Goal: Check status

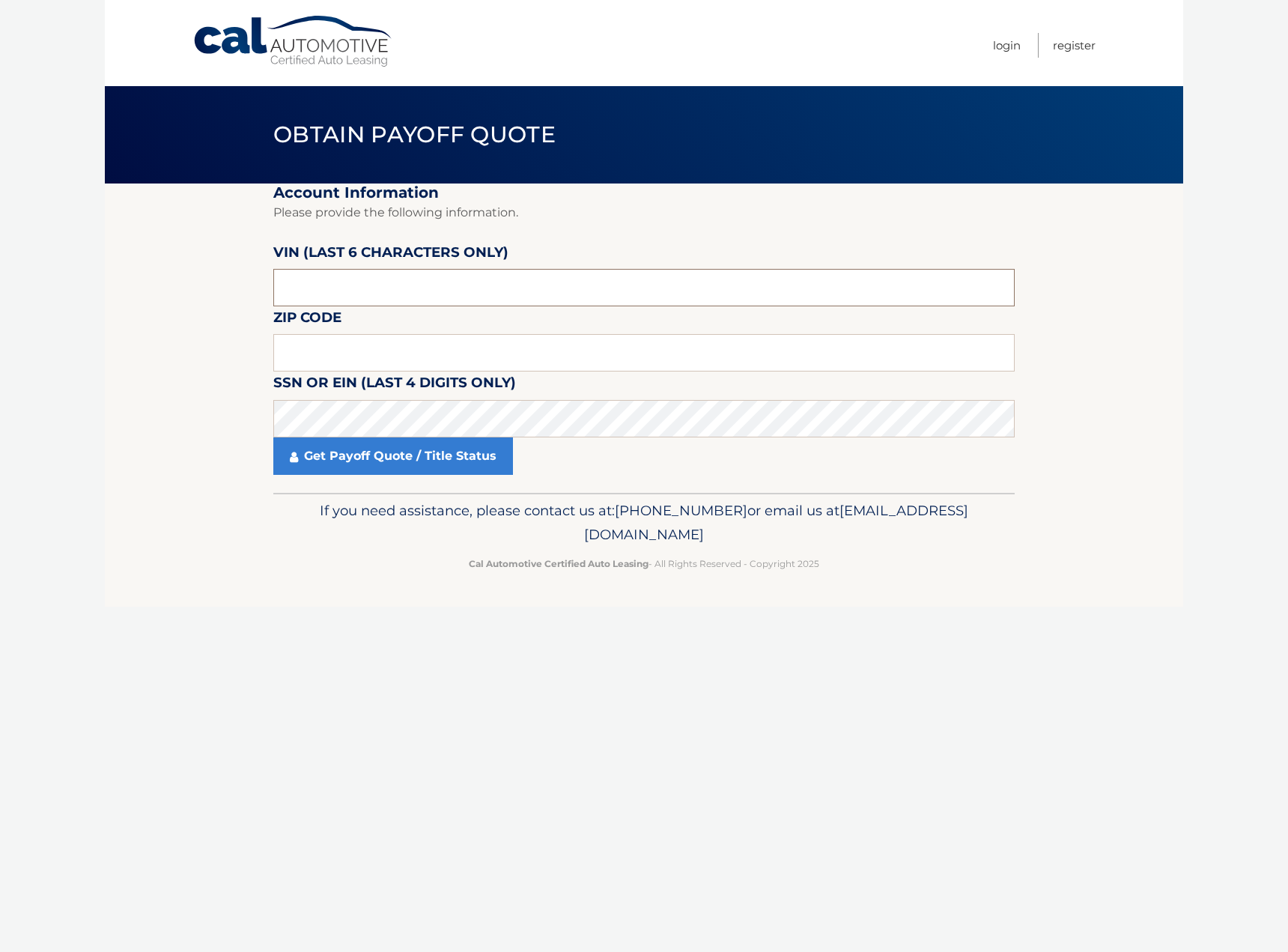
drag, startPoint x: 324, startPoint y: 287, endPoint x: 224, endPoint y: 299, distance: 100.7
click at [224, 299] on section "Account Information Please provide the following information. VIN (last 6 chara…" at bounding box center [644, 338] width 1078 height 310
click at [482, 284] on input "text" at bounding box center [644, 288] width 741 height 38
type input "920054"
click at [300, 348] on input "text" at bounding box center [644, 353] width 741 height 38
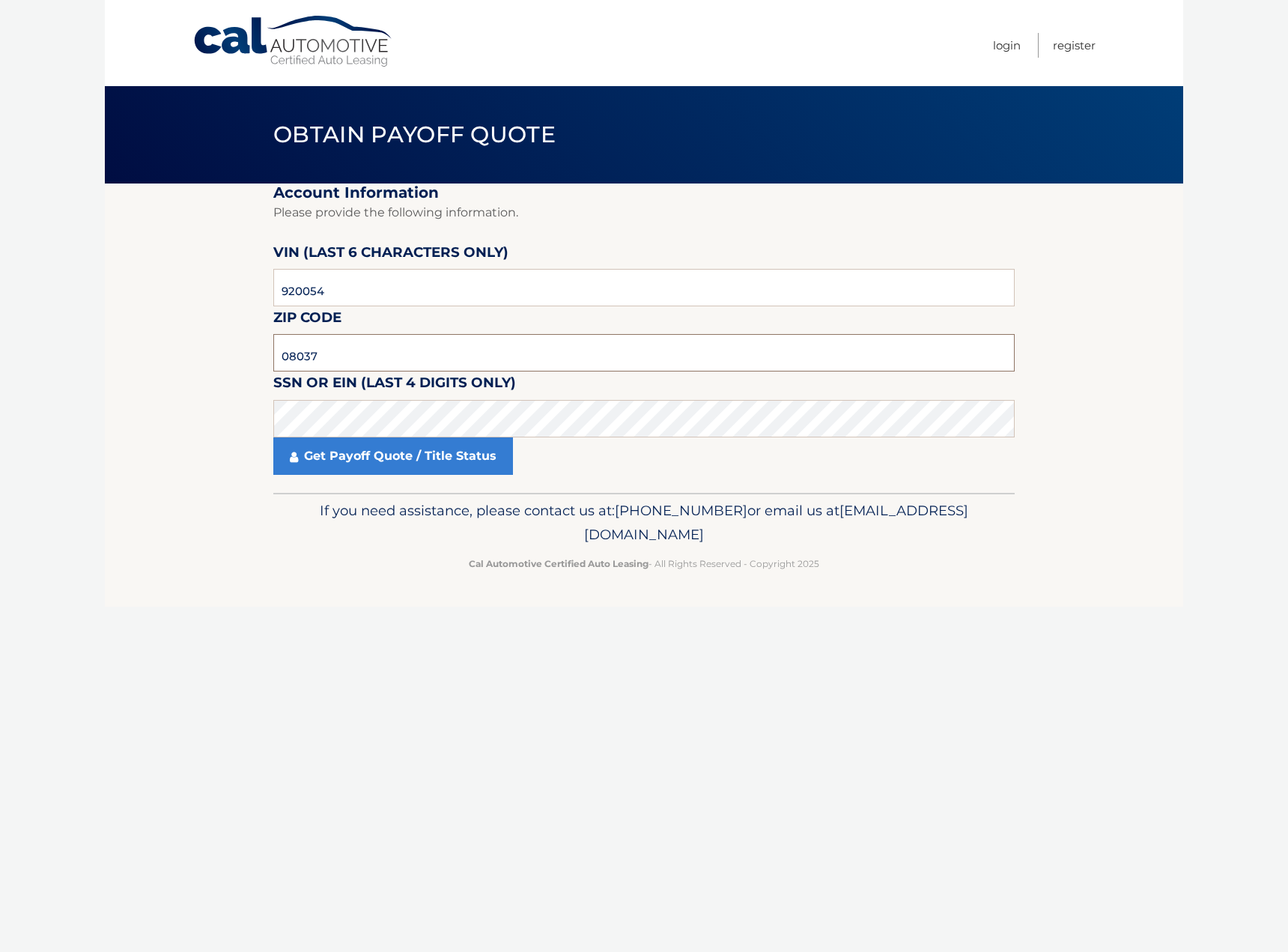
type input "08037"
click at [254, 579] on footer "If you need assistance, please contact us at: 609-807-3200 or email us at Custo…" at bounding box center [644, 550] width 1078 height 114
click at [372, 459] on link "Get Payoff Quote / Title Status" at bounding box center [393, 456] width 240 height 38
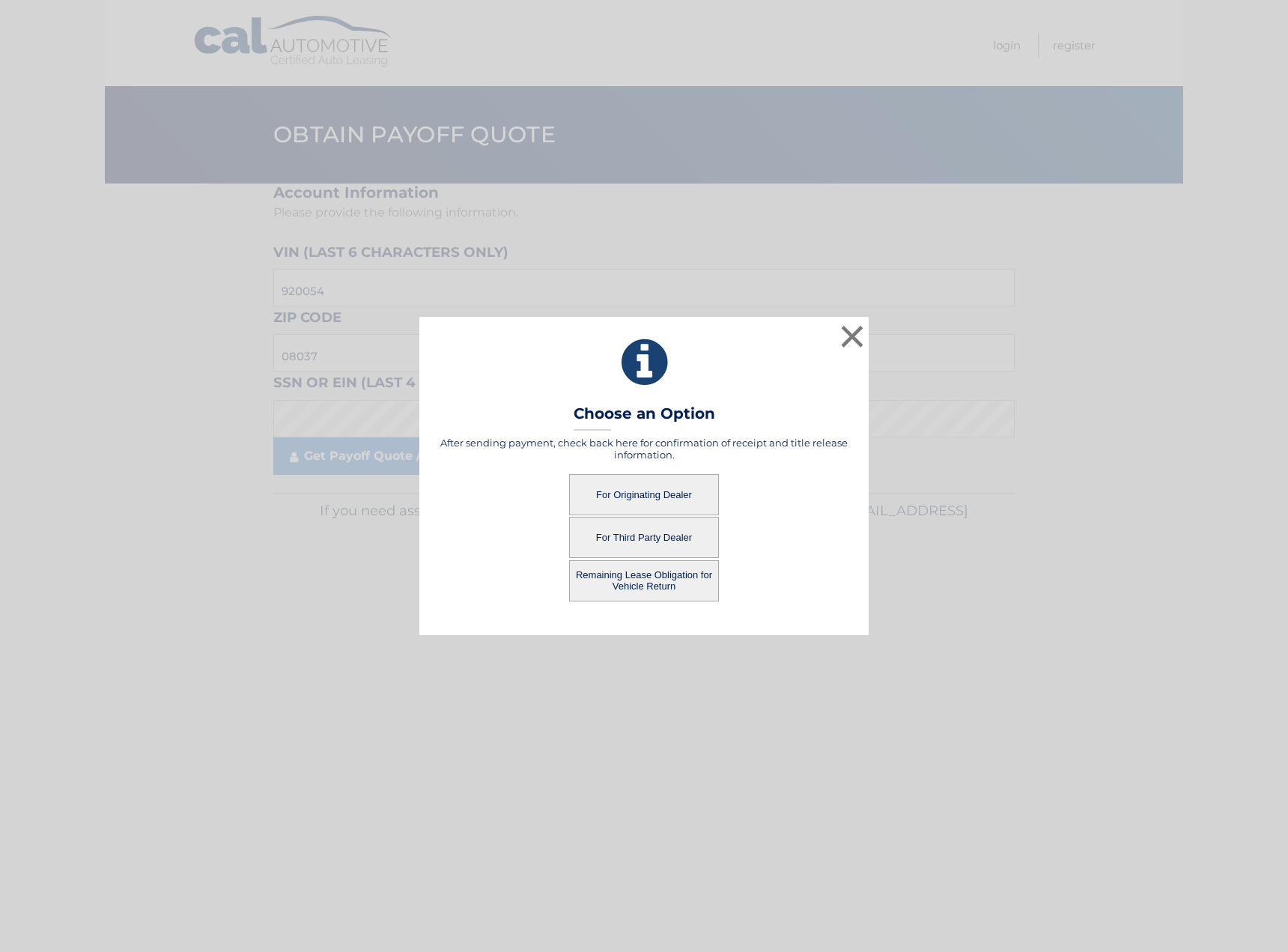
click at [624, 497] on button "For Originating Dealer" at bounding box center [644, 494] width 149 height 41
